Goal: Information Seeking & Learning: Learn about a topic

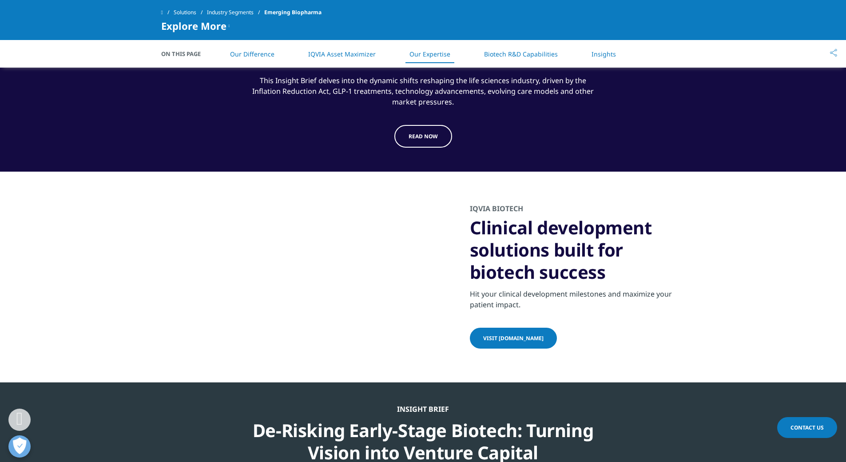
scroll to position [1900, 0]
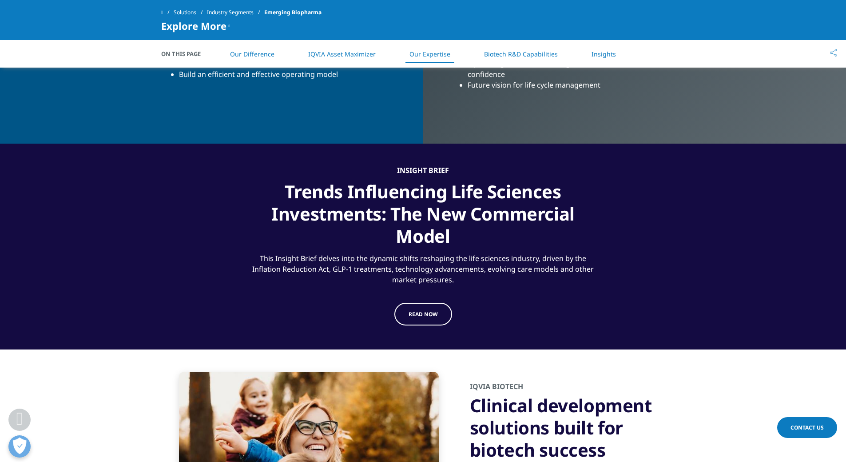
click at [338, 55] on link "IQVIA Asset Maximizer" at bounding box center [342, 54] width 68 height 8
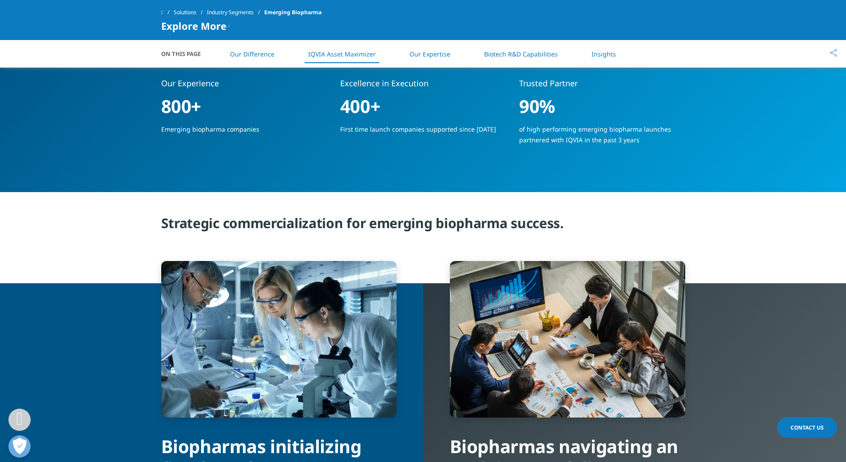
click at [430, 54] on link "Our Expertise" at bounding box center [430, 54] width 41 height 8
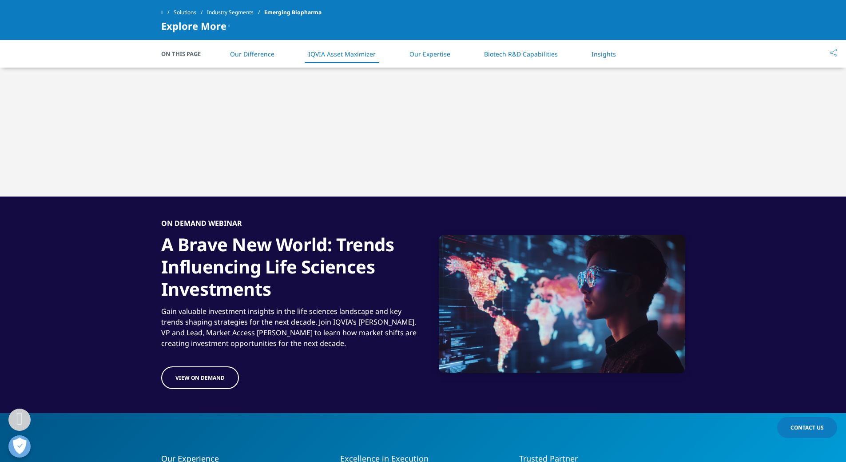
click at [522, 56] on link "Biotech R&D Capabilities" at bounding box center [521, 54] width 74 height 8
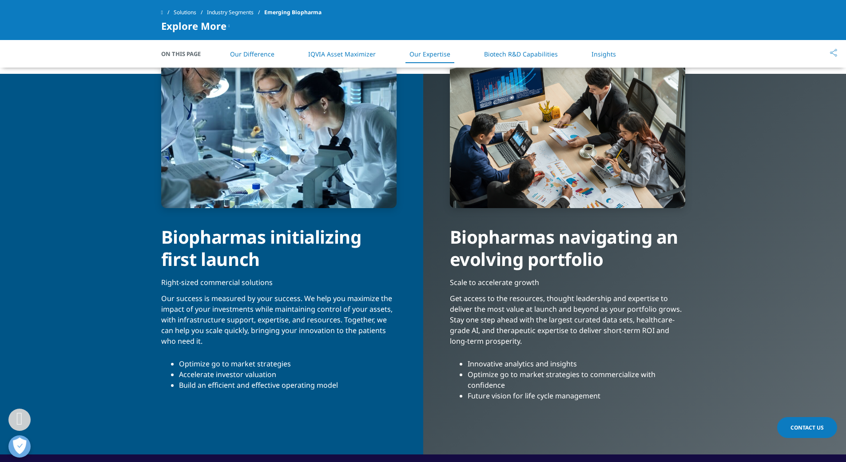
click at [609, 57] on link "Insights" at bounding box center [604, 54] width 24 height 8
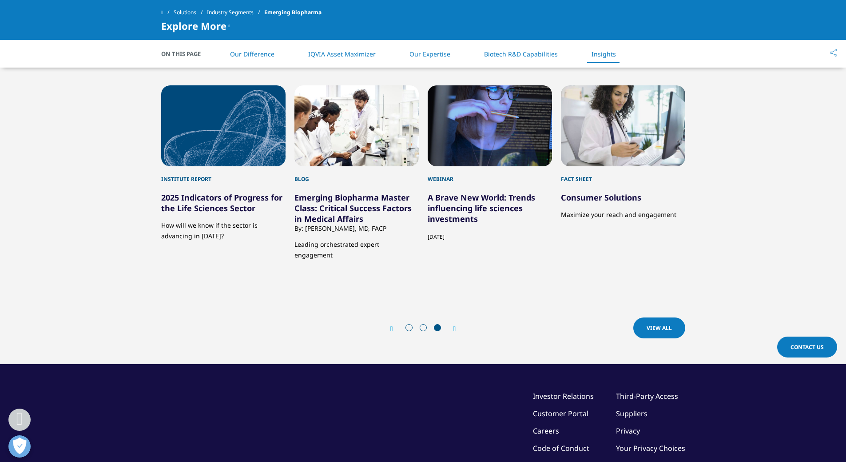
scroll to position [2605, 0]
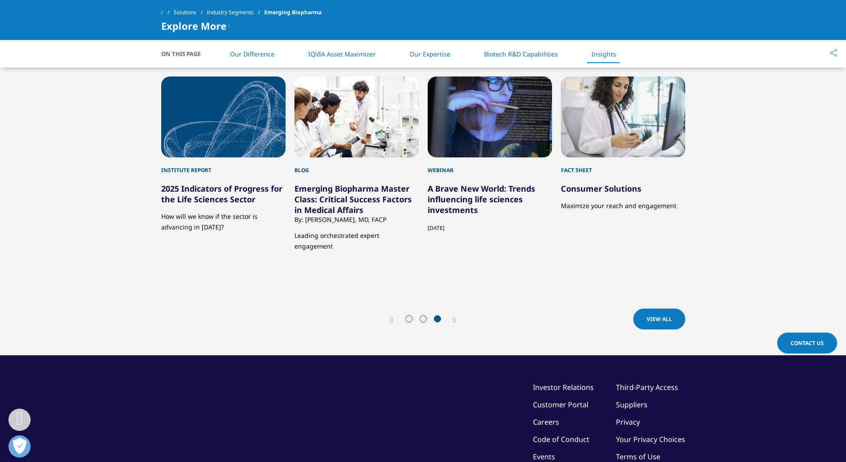
click at [515, 184] on link "A Brave New World: Trends influencing life sciences investments" at bounding box center [481, 199] width 107 height 32
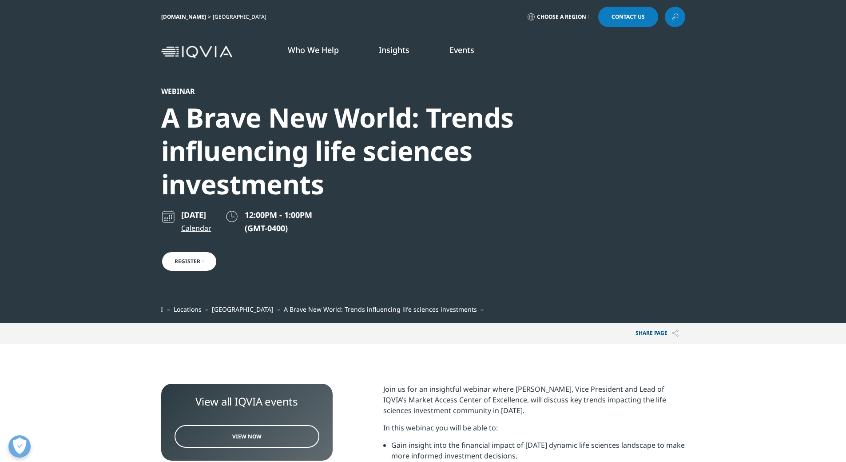
scroll to position [227, 524]
